Goal: Task Accomplishment & Management: Use online tool/utility

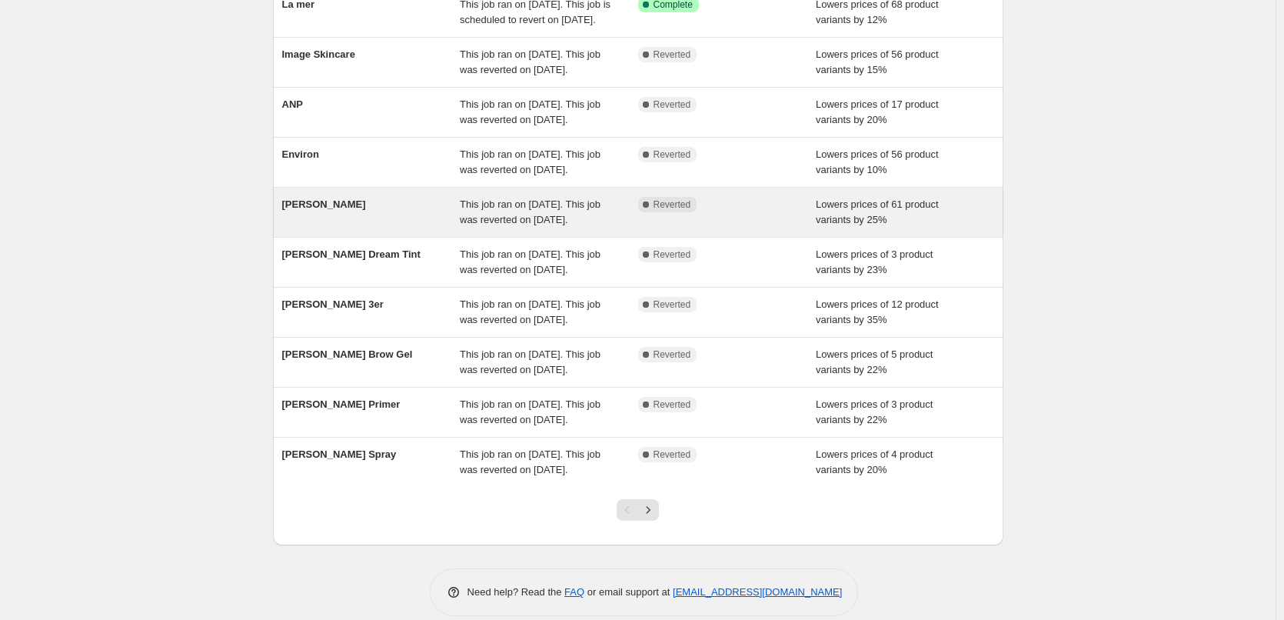
scroll to position [154, 0]
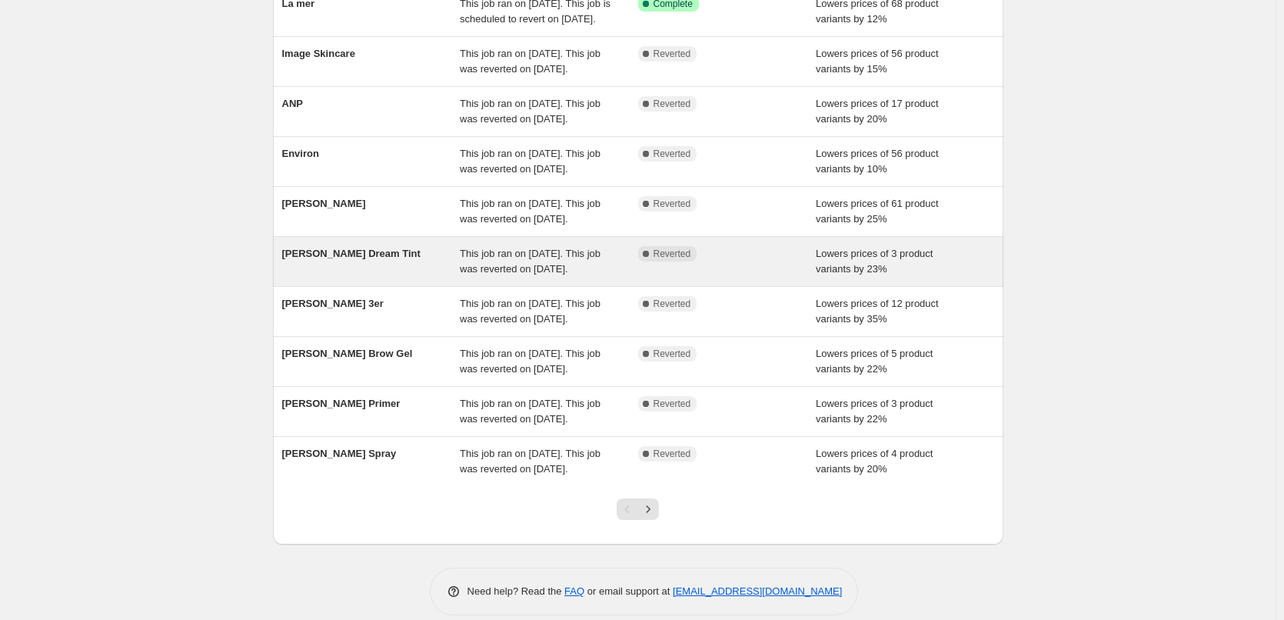
click at [434, 277] on div "[PERSON_NAME] Dream Tint" at bounding box center [371, 261] width 178 height 31
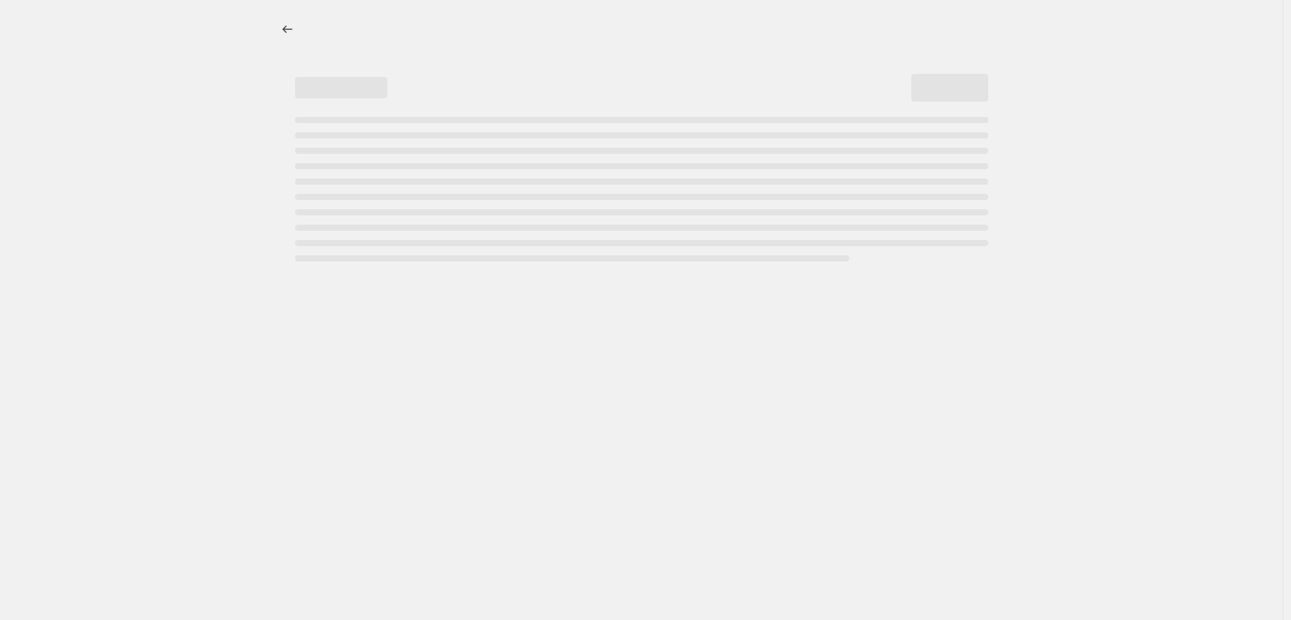
select select "percentage"
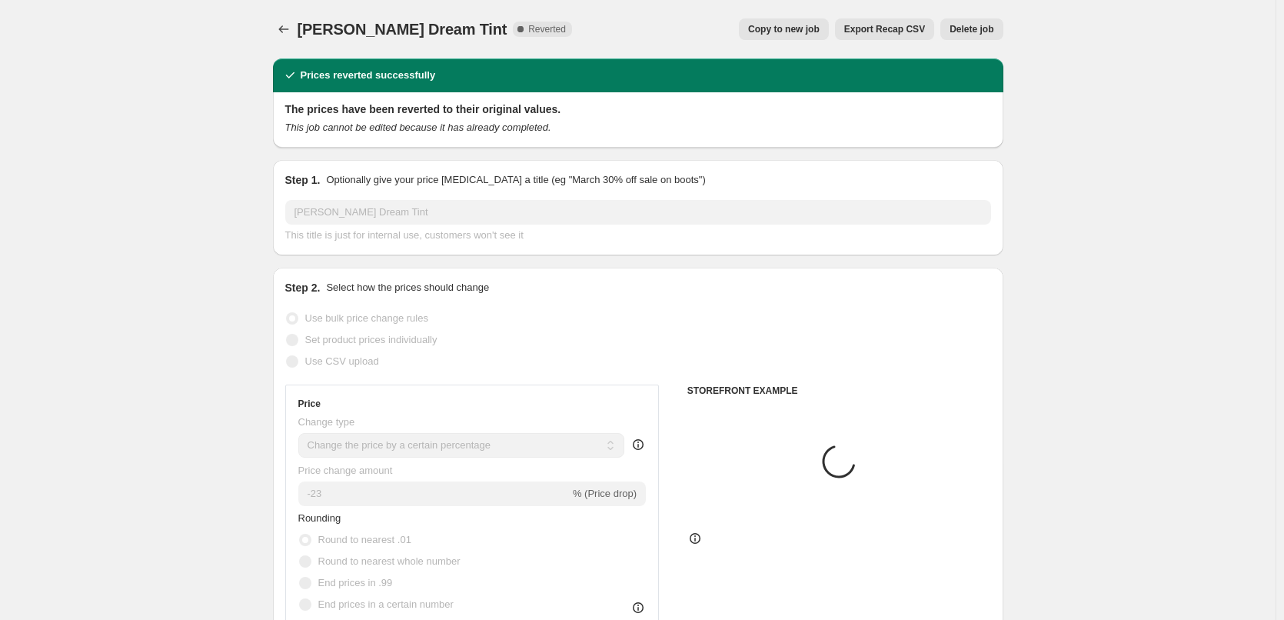
select select "vendor"
select select "tag"
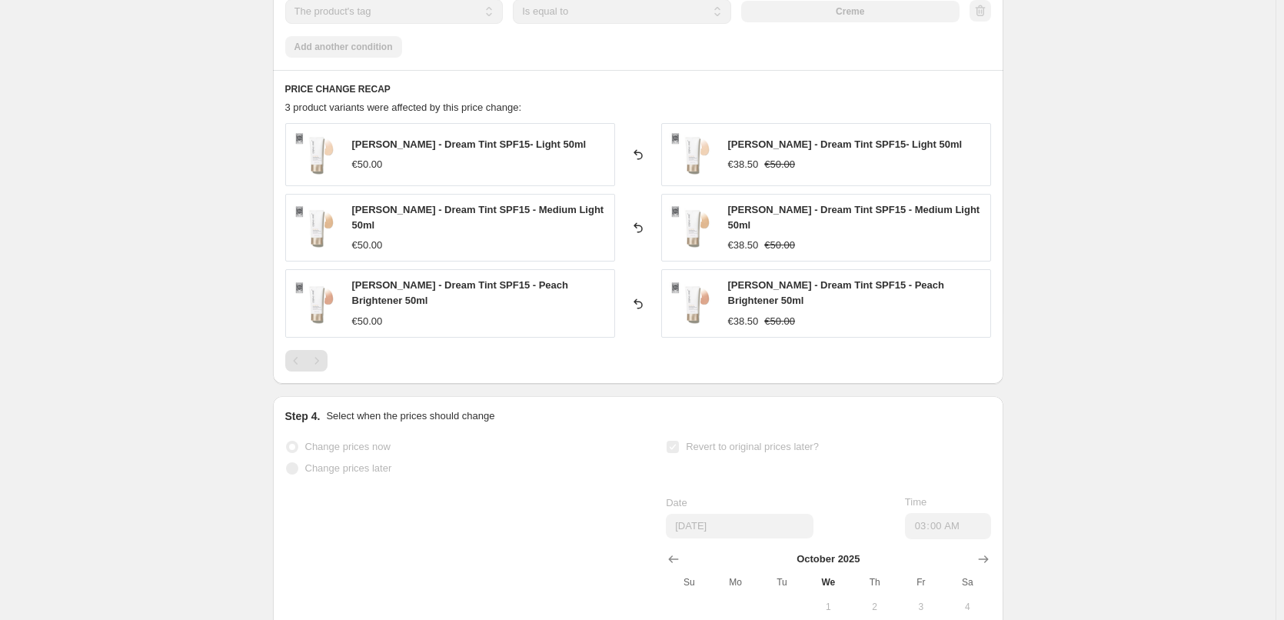
scroll to position [1318, 0]
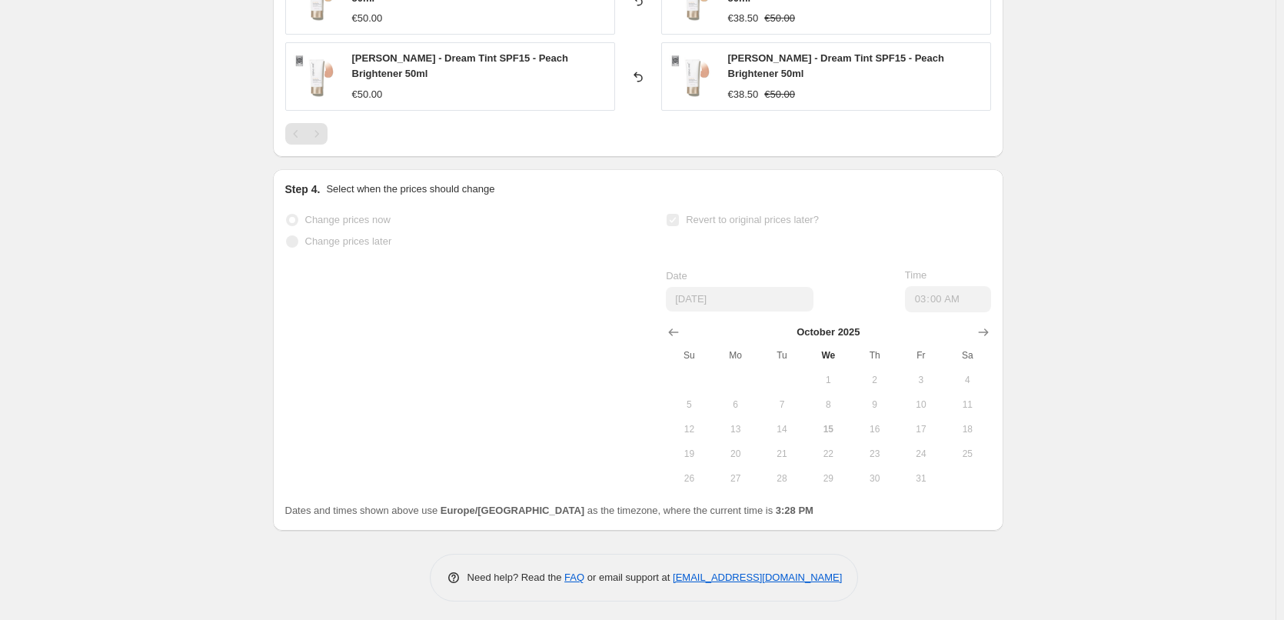
click at [788, 430] on span "14" at bounding box center [782, 429] width 34 height 12
click at [819, 427] on span "15" at bounding box center [828, 429] width 34 height 12
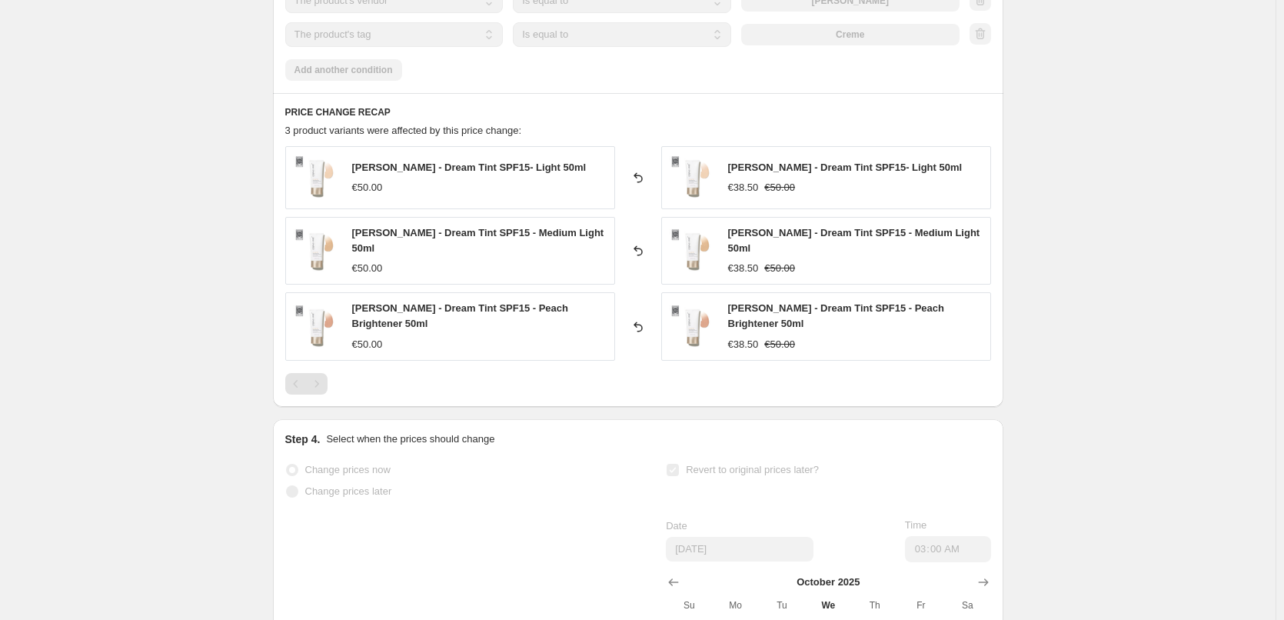
scroll to position [1241, 0]
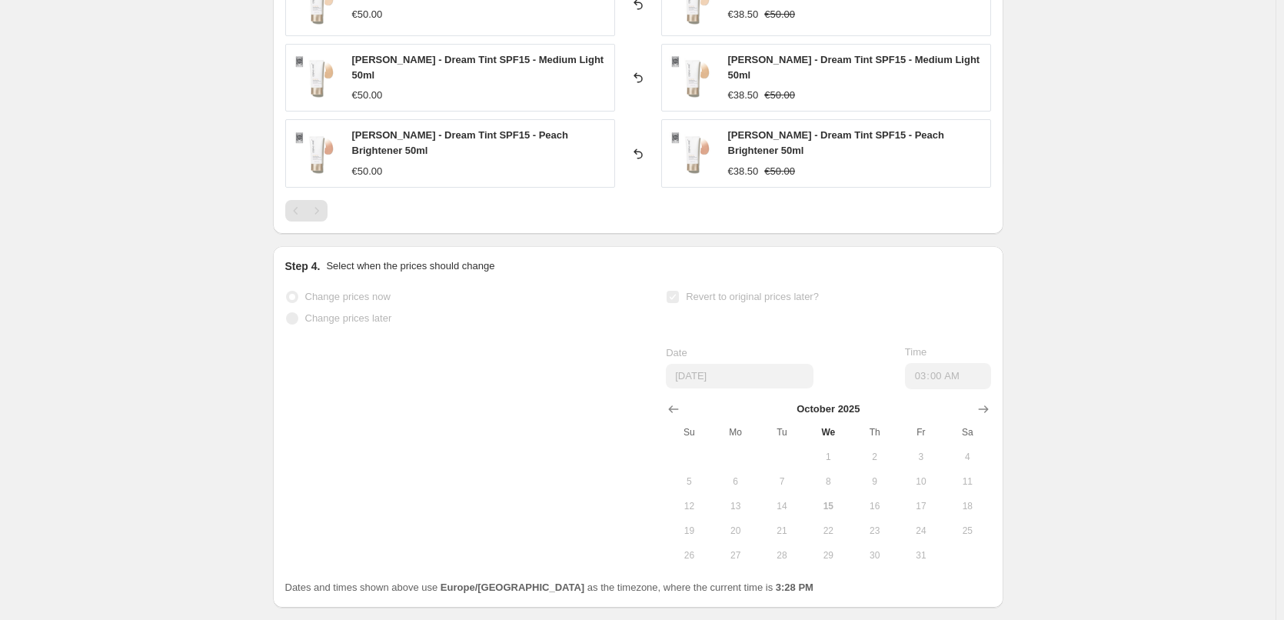
click at [297, 291] on span at bounding box center [292, 297] width 12 height 12
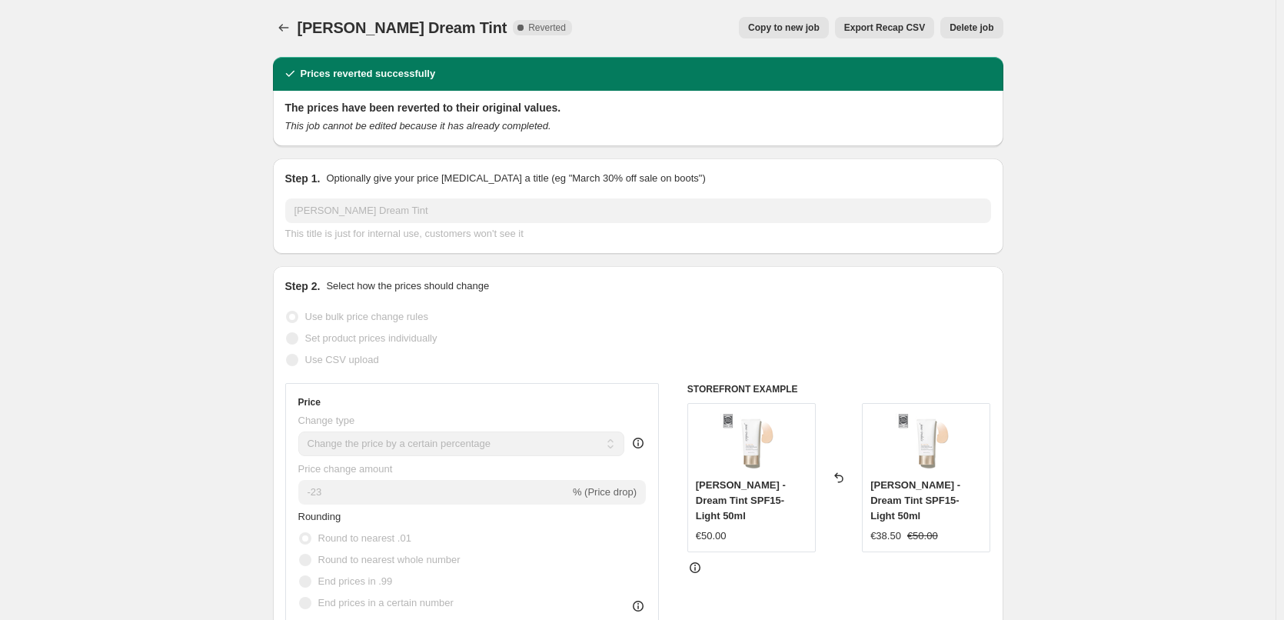
scroll to position [0, 0]
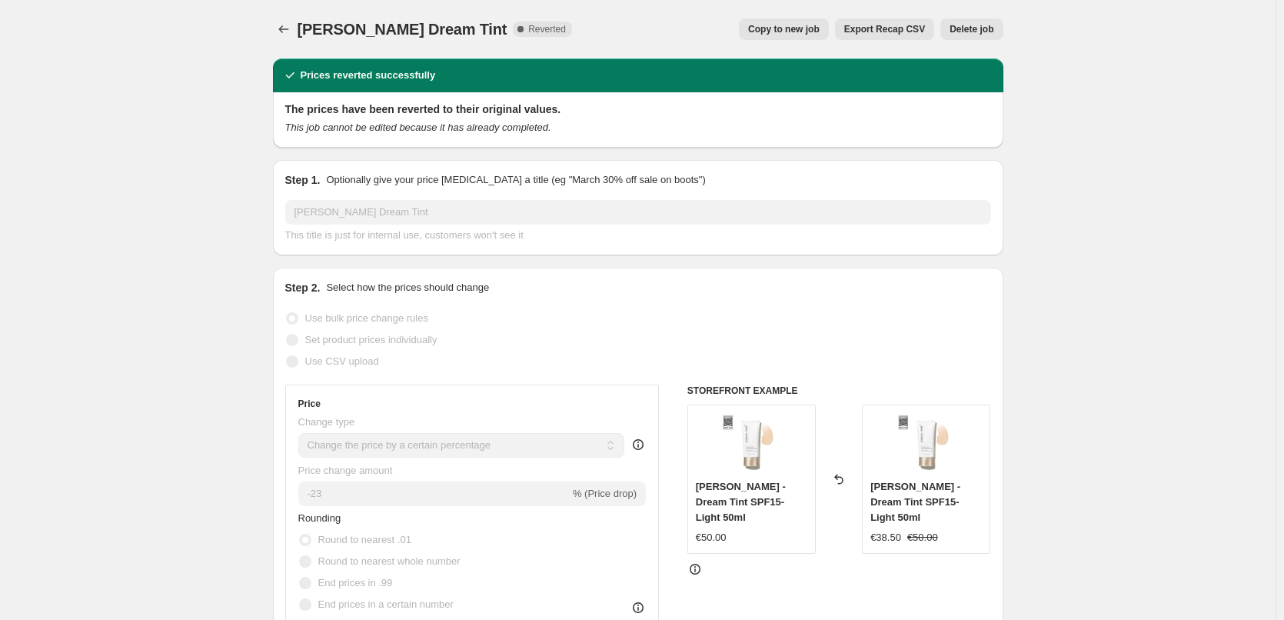
click at [792, 29] on span "Copy to new job" at bounding box center [783, 29] width 71 height 12
select select "percentage"
select select "vendor"
select select "tag"
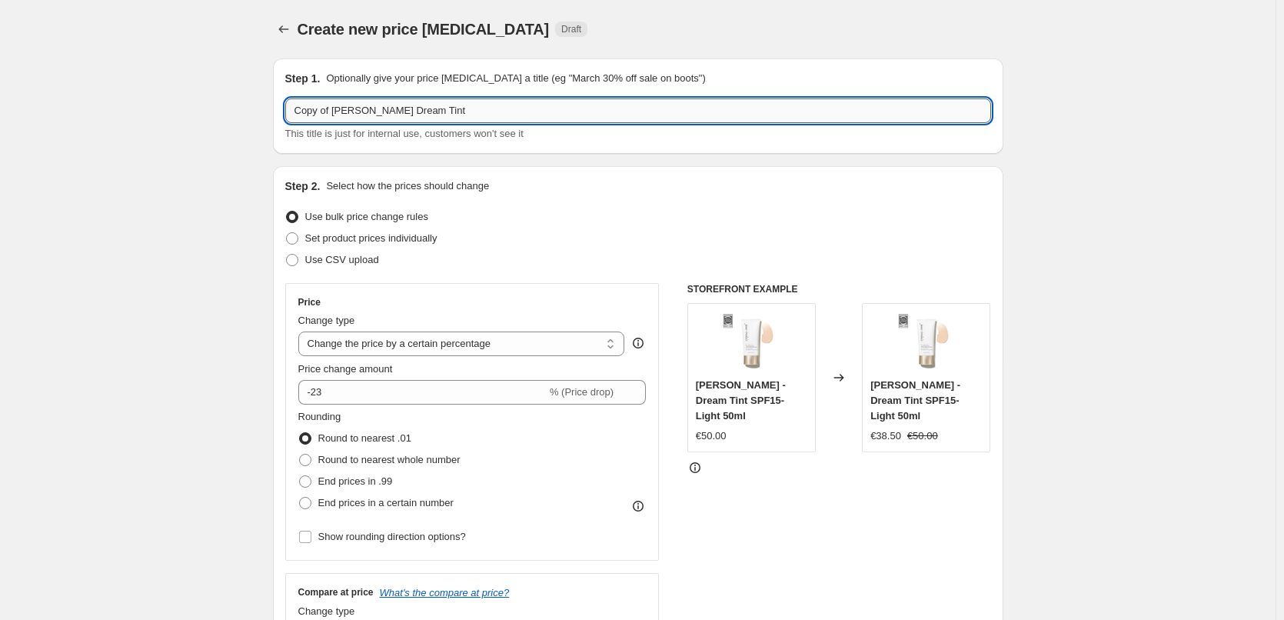
click at [333, 109] on input "Copy of [PERSON_NAME] Dream Tint" at bounding box center [638, 110] width 706 height 25
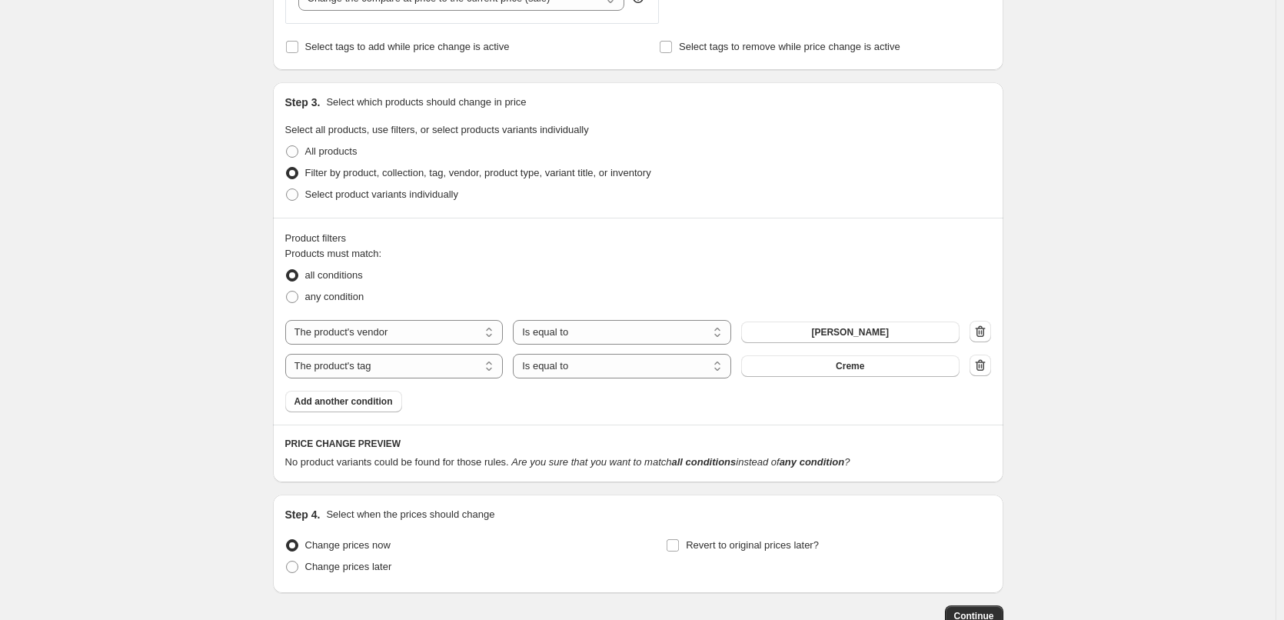
scroll to position [737, 0]
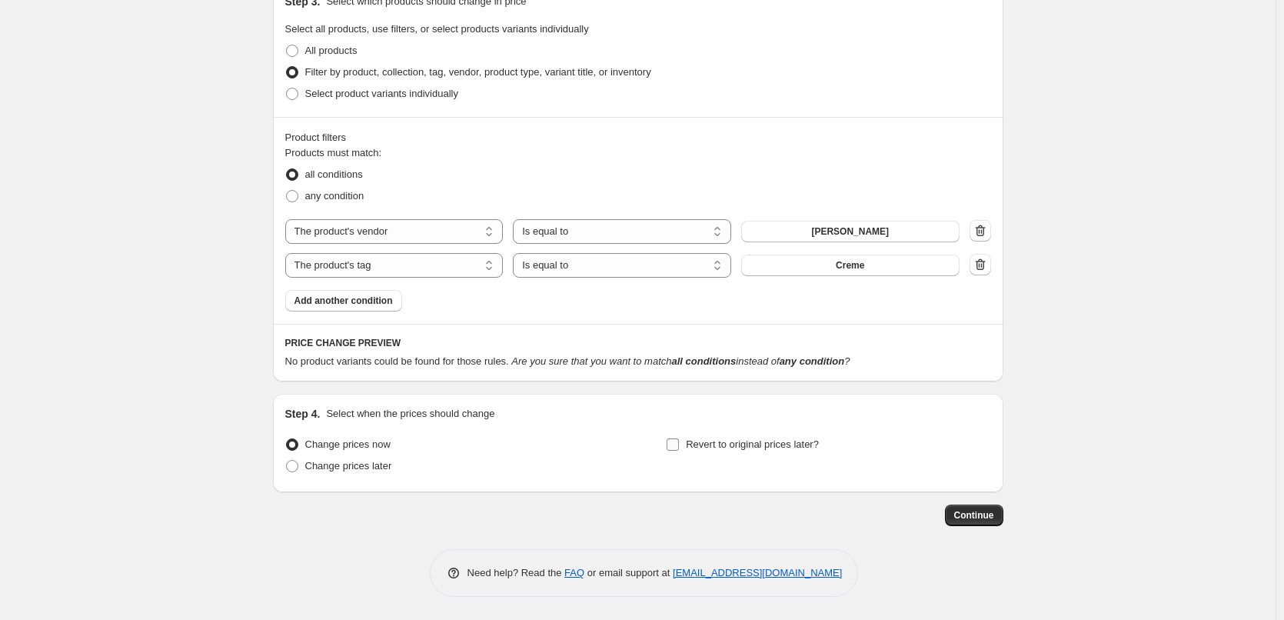
type input "[PERSON_NAME] Dream Tint"
click at [675, 447] on input "Revert to original prices later?" at bounding box center [672, 444] width 12 height 12
checkbox input "true"
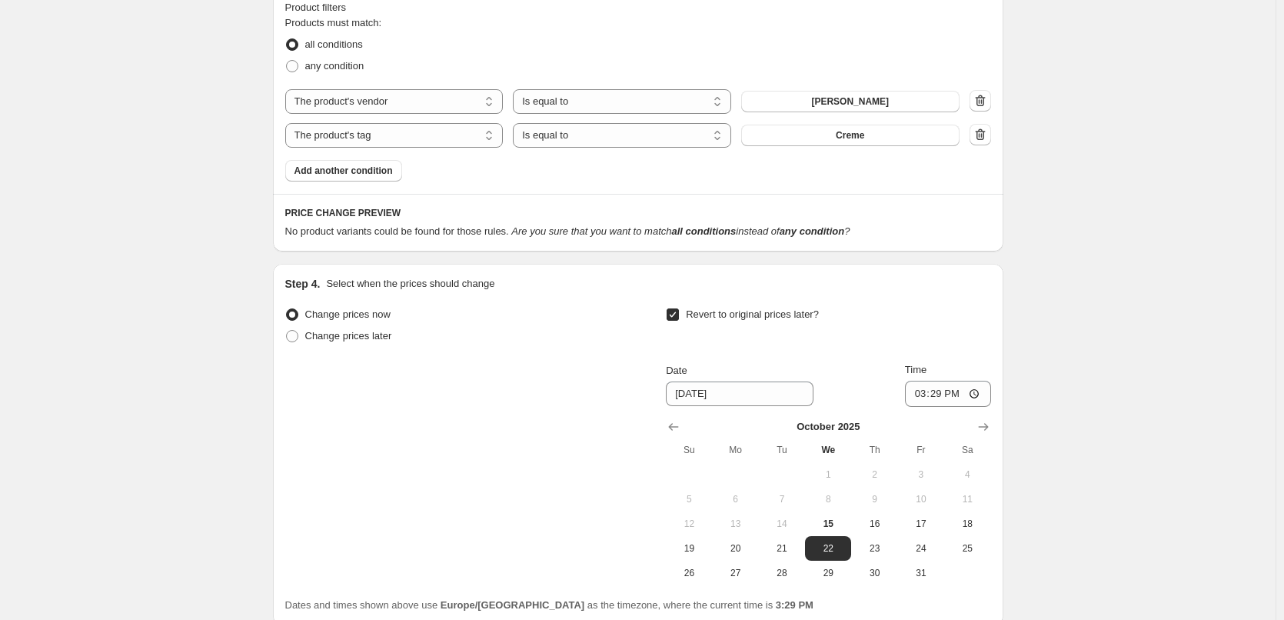
scroll to position [891, 0]
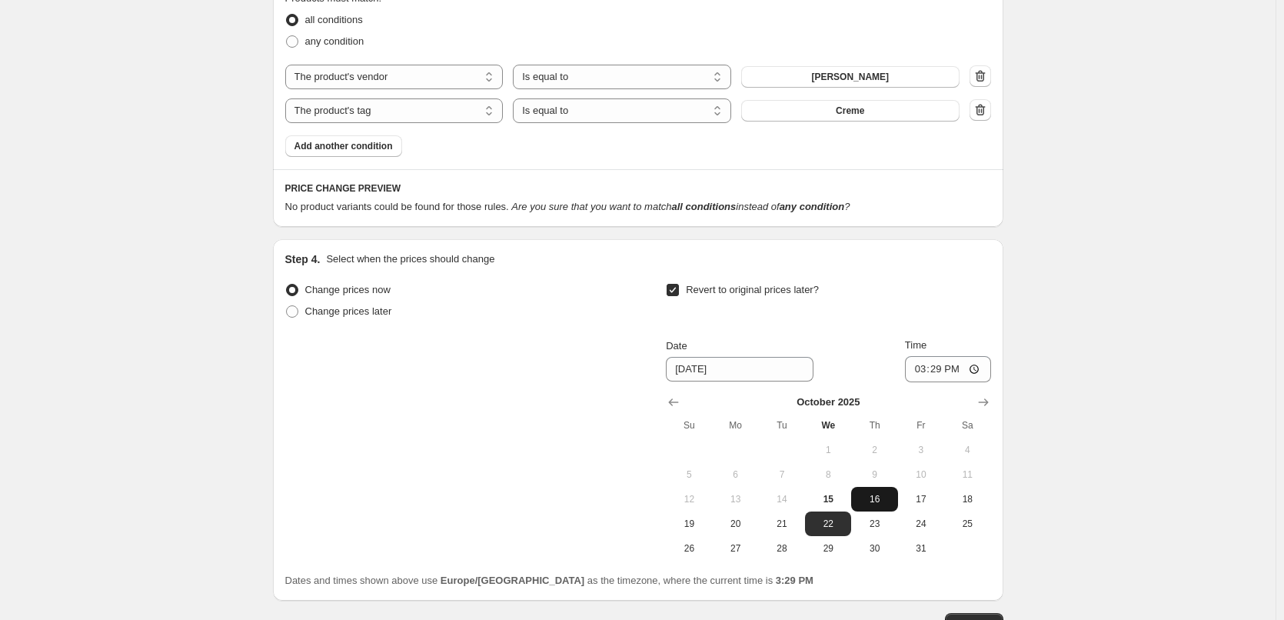
click at [855, 498] on button "16" at bounding box center [874, 499] width 46 height 25
type input "[DATE]"
click at [920, 370] on input "15:29" at bounding box center [948, 369] width 86 height 26
type input "03:00"
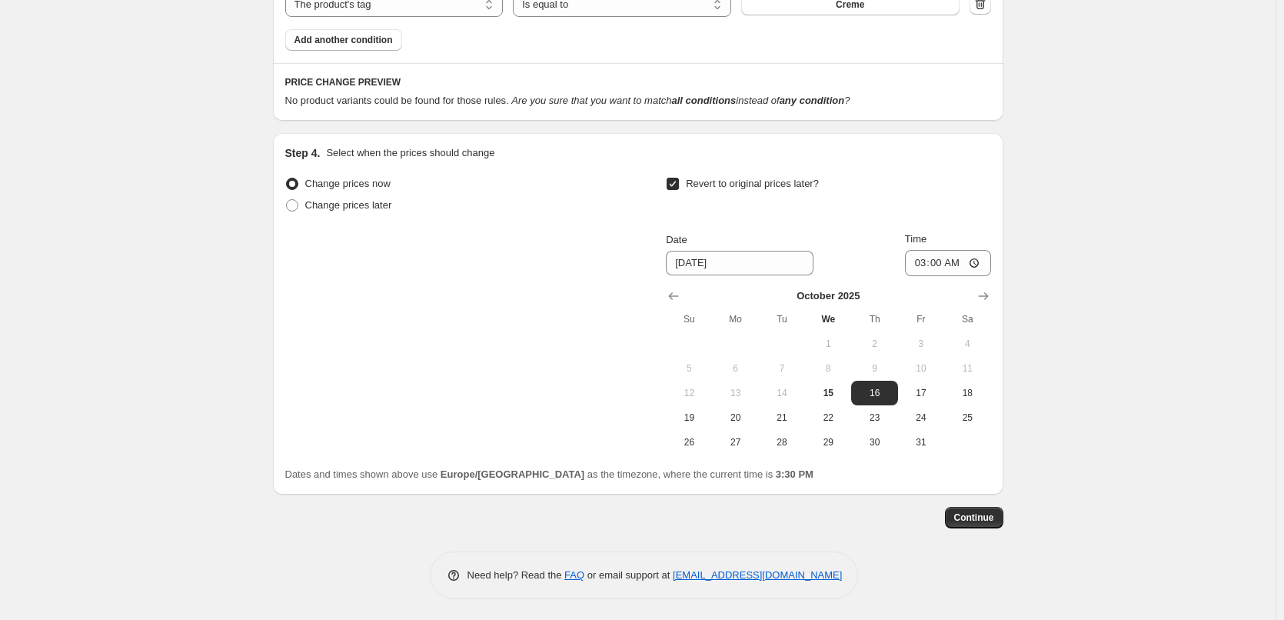
scroll to position [999, 0]
click at [971, 515] on span "Continue" at bounding box center [974, 515] width 40 height 12
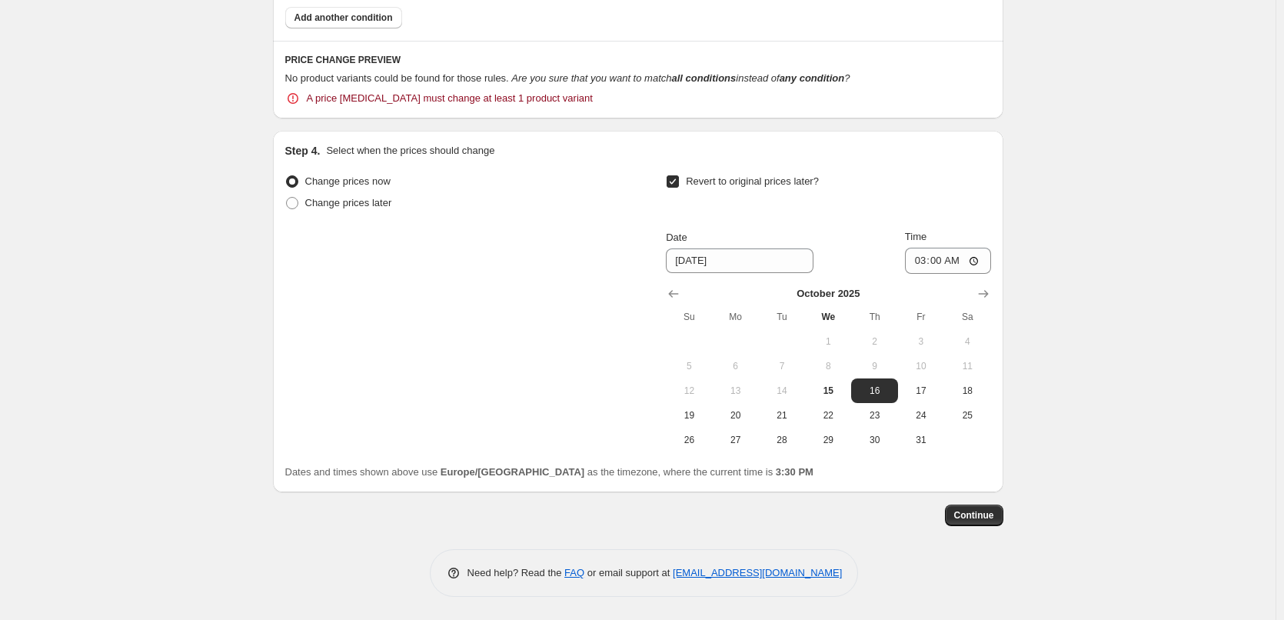
scroll to position [1029, 0]
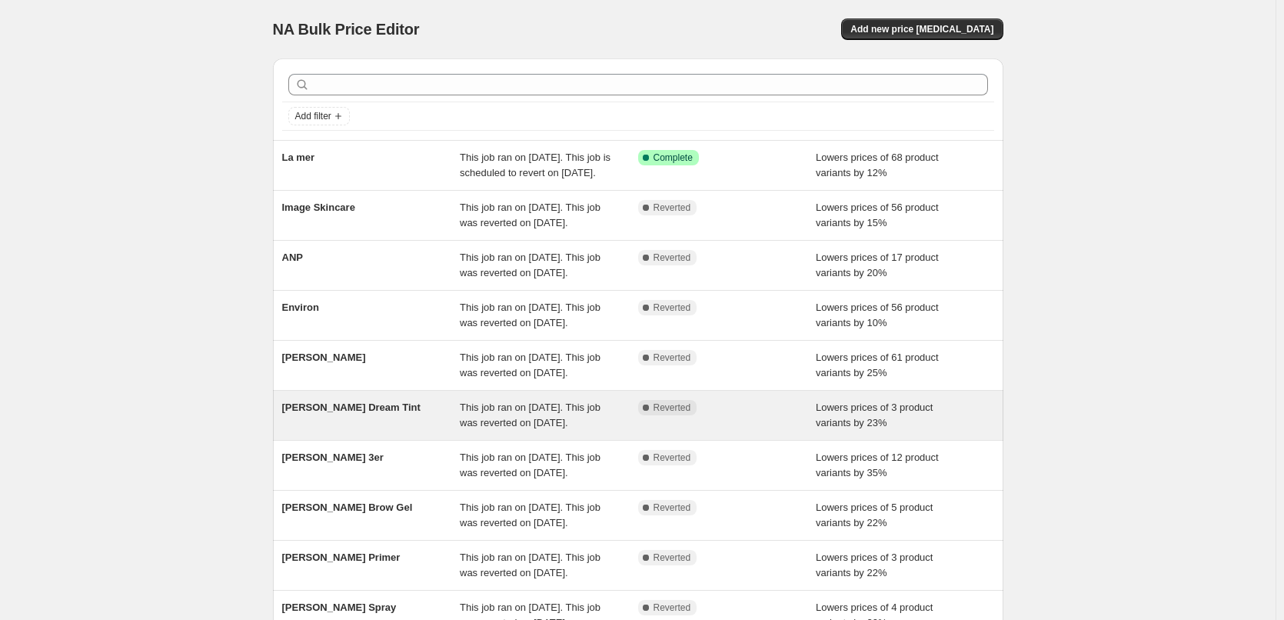
click at [449, 430] on div "[PERSON_NAME] Dream Tint" at bounding box center [371, 415] width 178 height 31
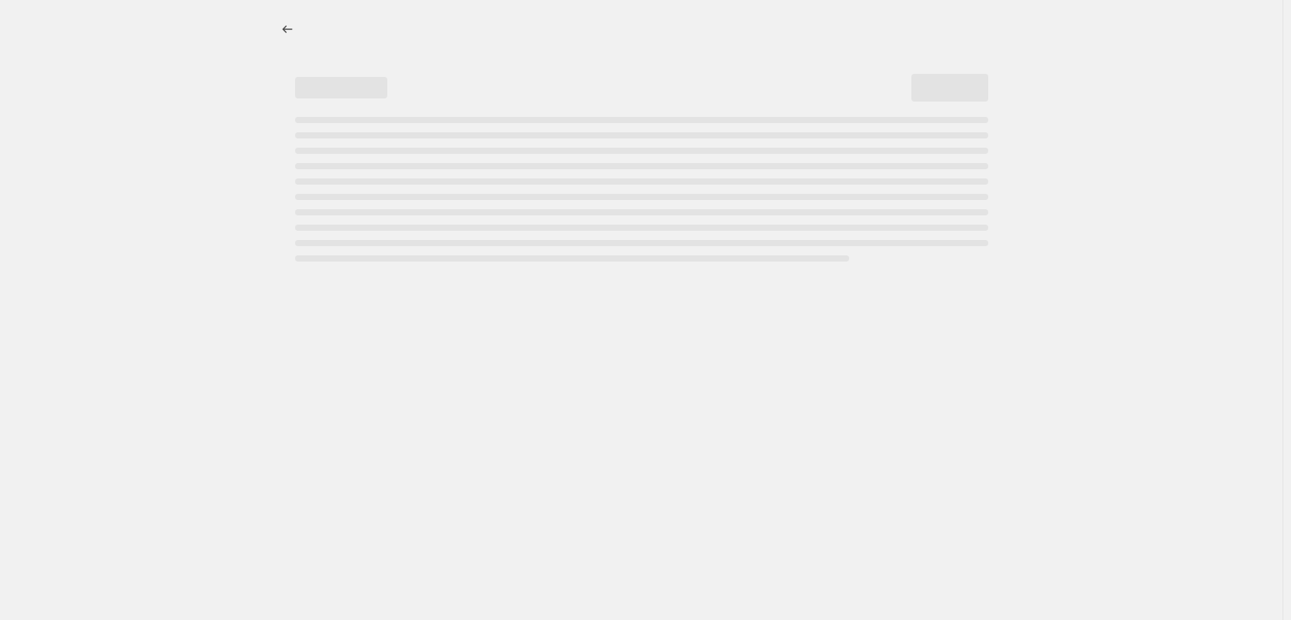
select select "percentage"
select select "vendor"
select select "tag"
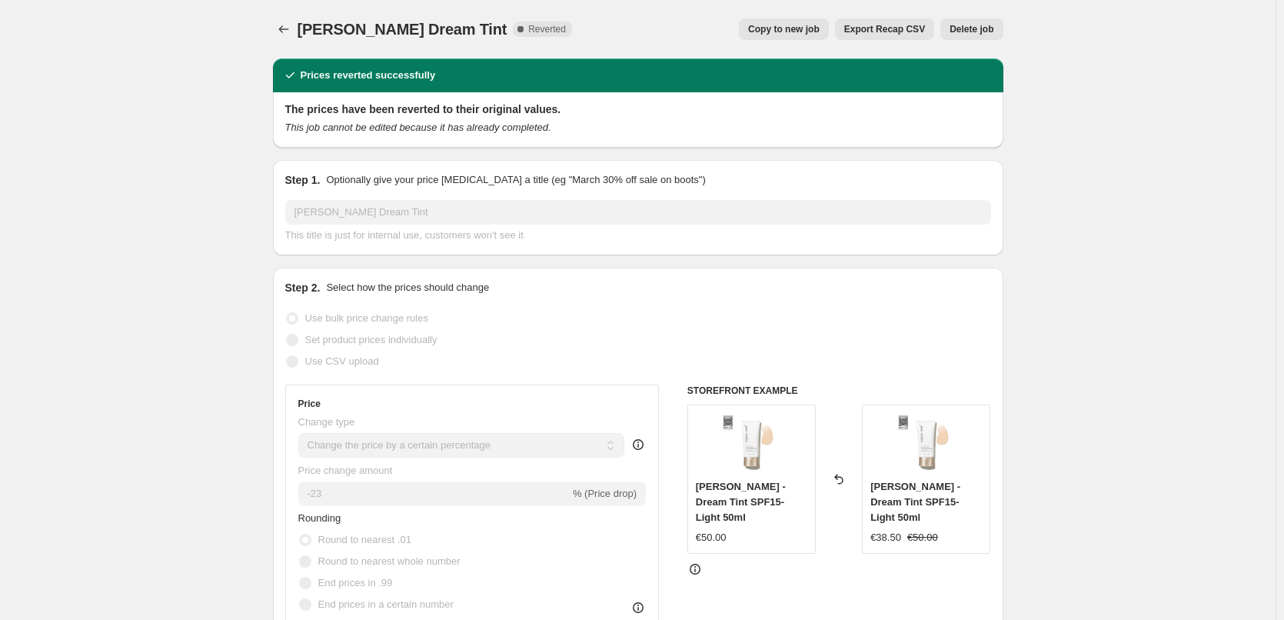
click at [794, 30] on span "Copy to new job" at bounding box center [783, 29] width 71 height 12
select select "percentage"
select select "vendor"
select select "tag"
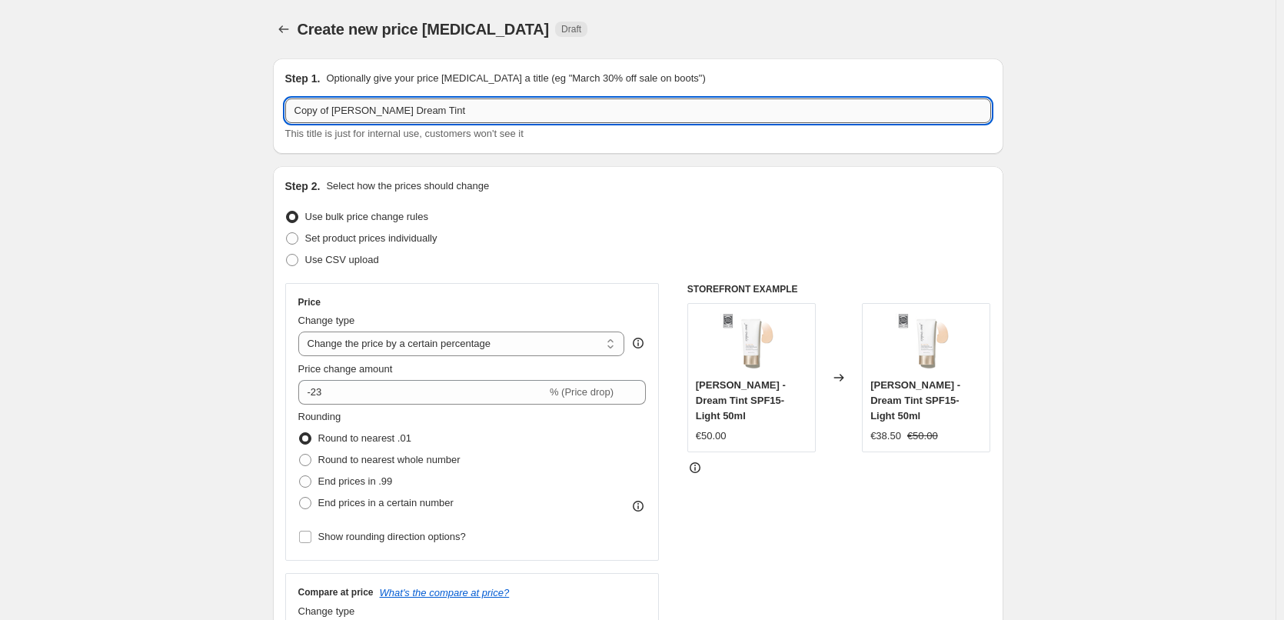
click at [335, 109] on input "Copy of [PERSON_NAME] Dream Tint" at bounding box center [638, 110] width 706 height 25
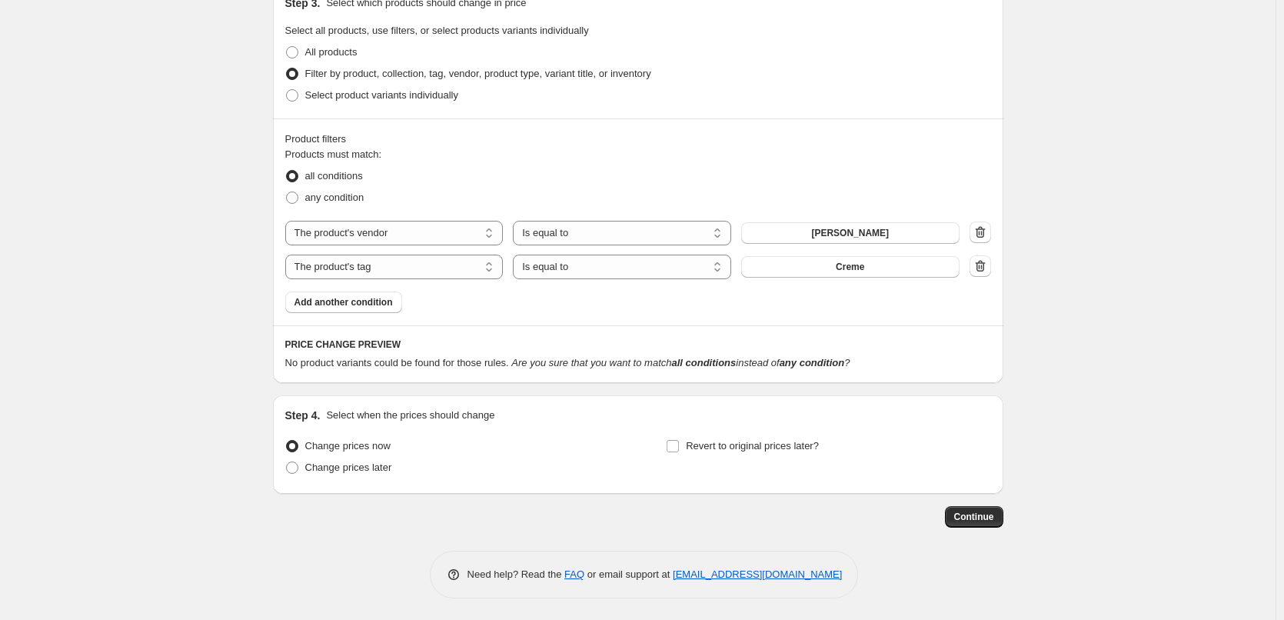
scroll to position [737, 0]
type input "[PERSON_NAME] Dream Tint"
click at [675, 443] on input "Revert to original prices later?" at bounding box center [672, 444] width 12 height 12
checkbox input "true"
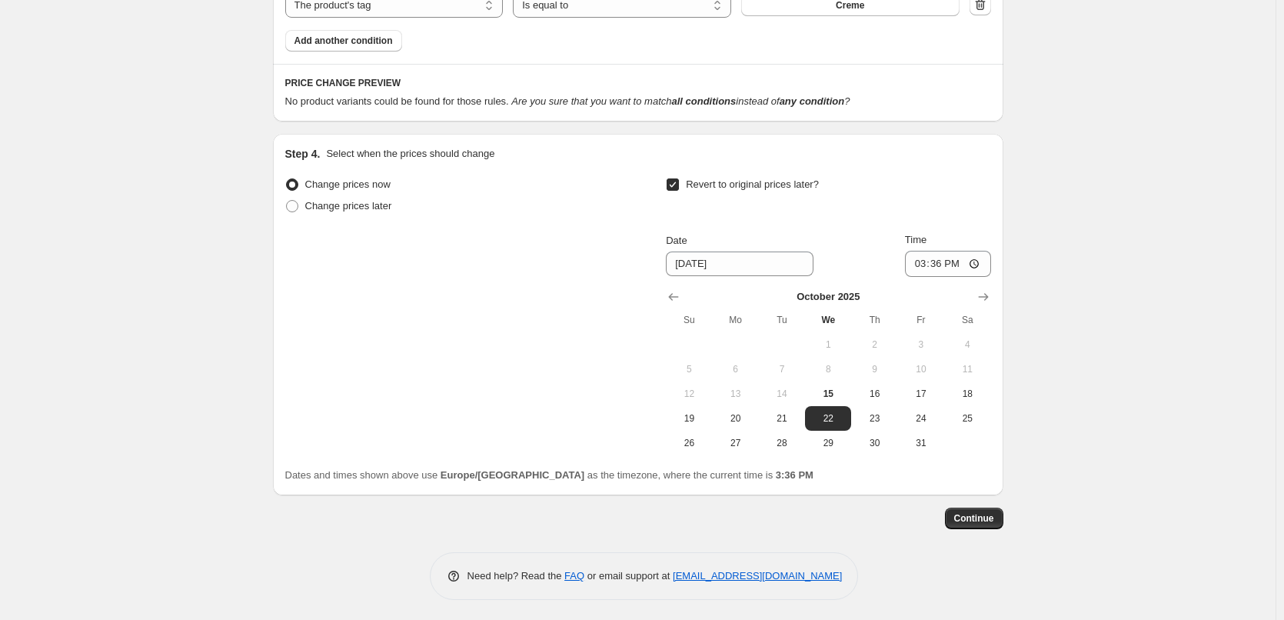
scroll to position [1000, 0]
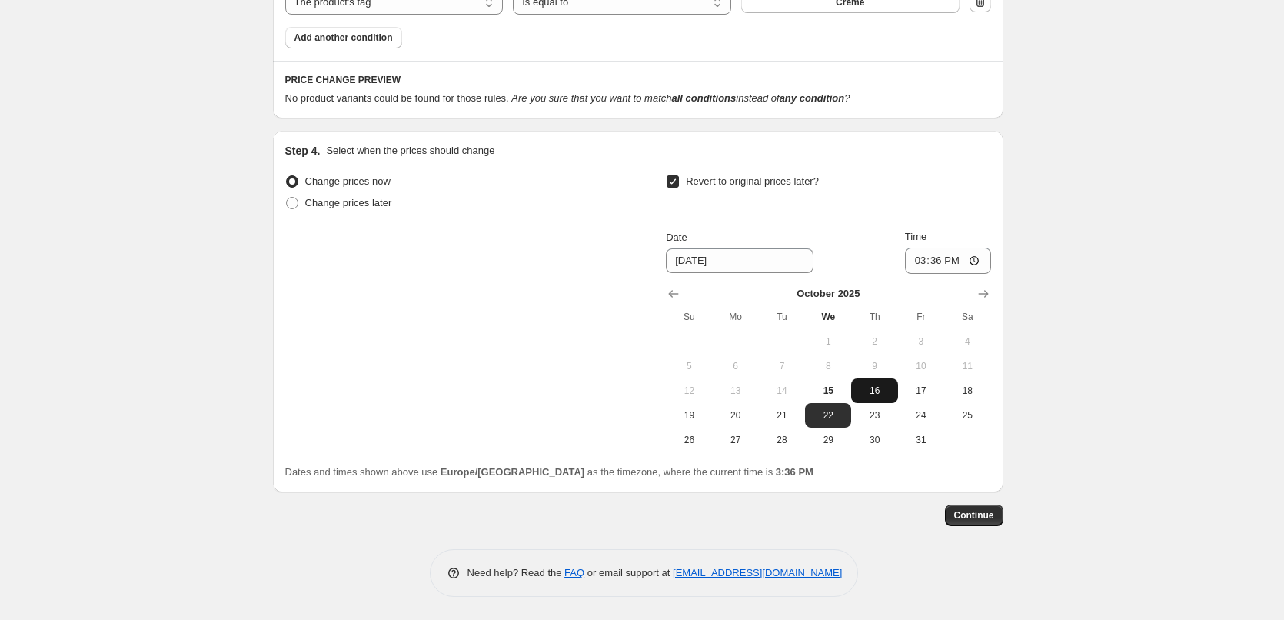
click at [882, 391] on span "16" at bounding box center [874, 390] width 34 height 12
type input "[DATE]"
click at [919, 259] on input "15:36" at bounding box center [948, 261] width 86 height 26
click at [936, 262] on input "15:36" at bounding box center [948, 261] width 86 height 26
type input "03:00"
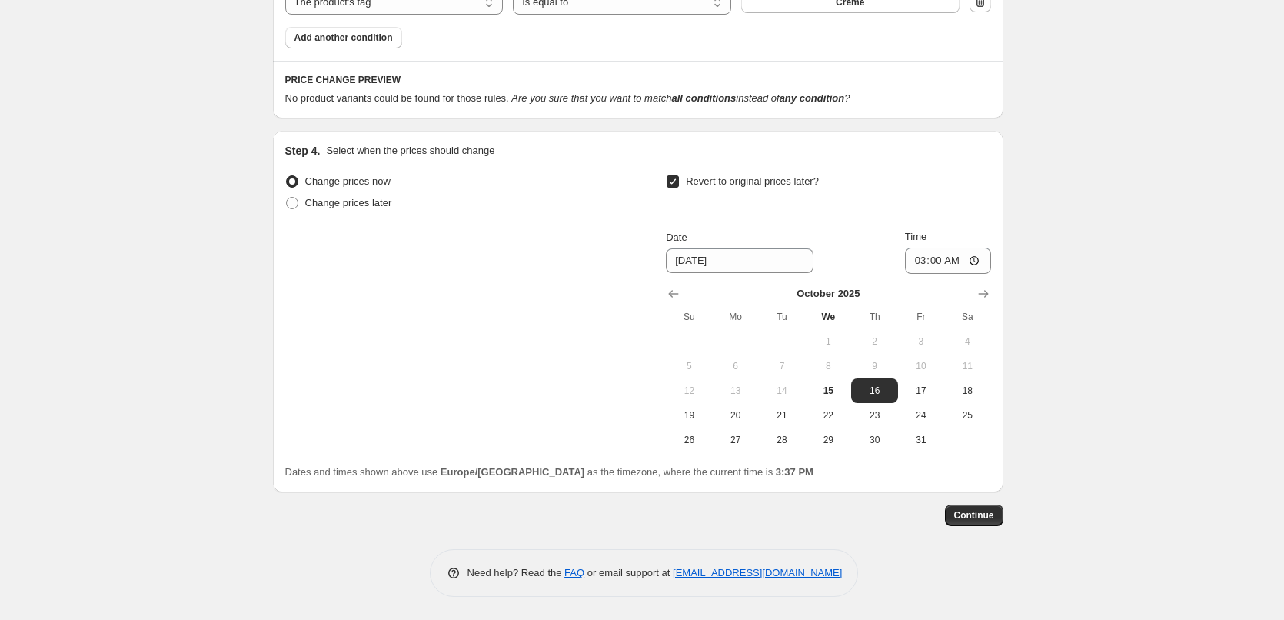
click at [982, 510] on span "Continue" at bounding box center [974, 515] width 40 height 12
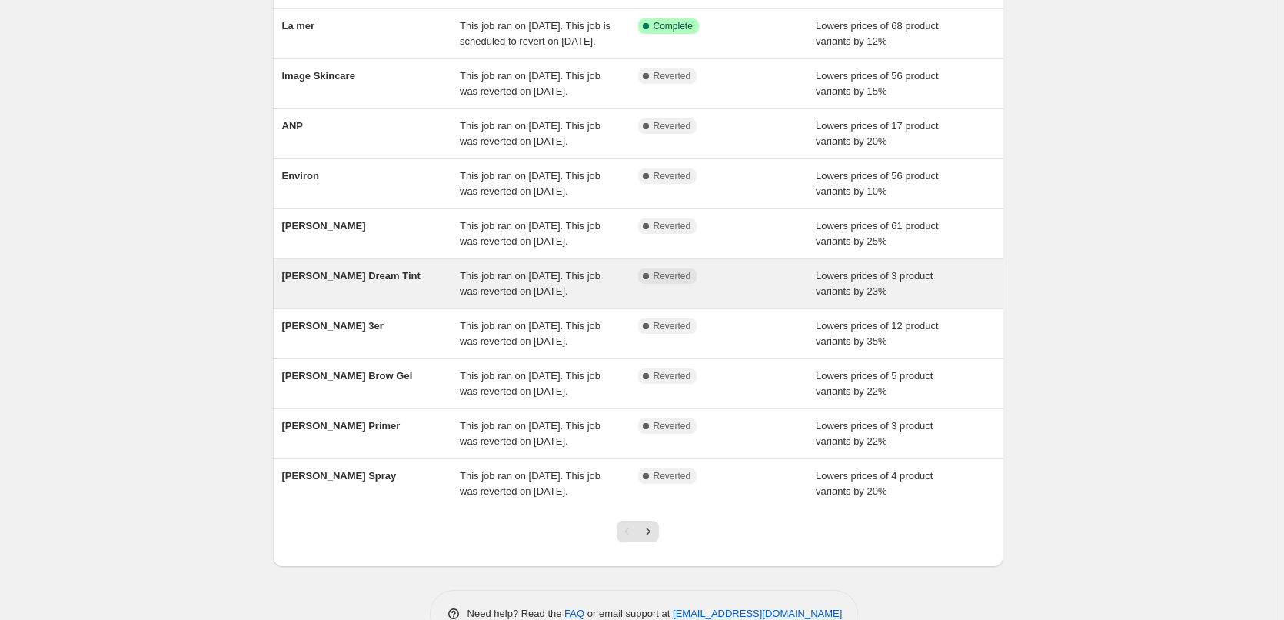
scroll to position [154, 0]
